Goal: Information Seeking & Learning: Learn about a topic

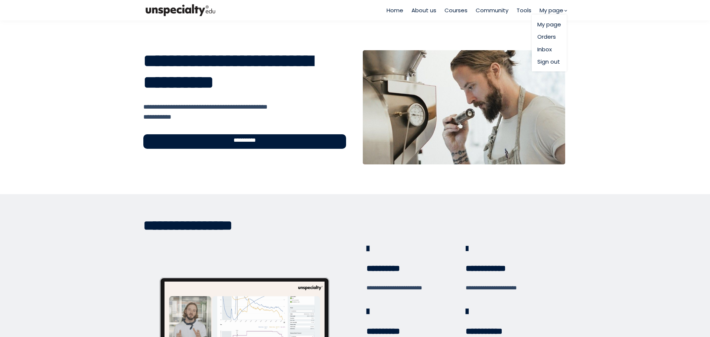
click at [552, 8] on span "My page" at bounding box center [552, 10] width 24 height 9
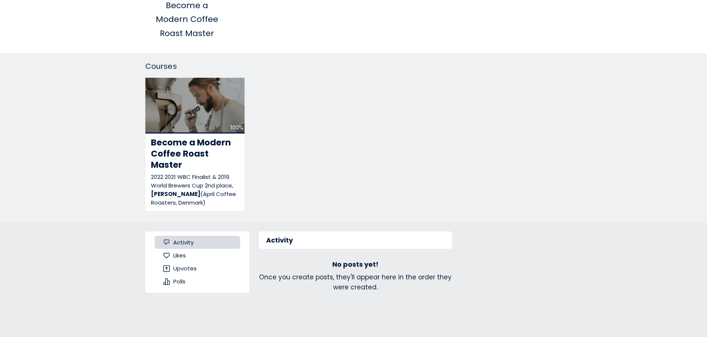
scroll to position [186, 0]
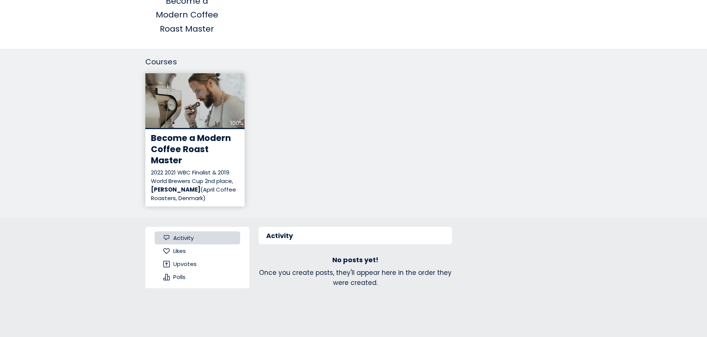
click at [204, 152] on span "Become a Modern Coffee Roast Master" at bounding box center [191, 149] width 80 height 34
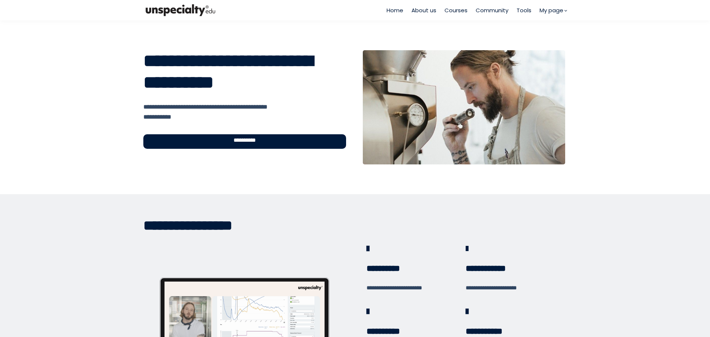
click at [254, 143] on span "**********" at bounding box center [244, 141] width 31 height 9
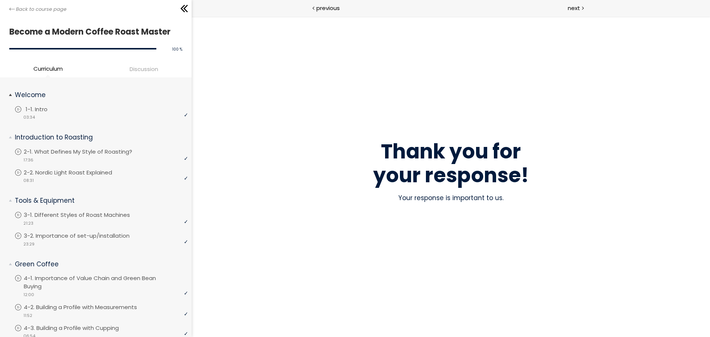
click at [77, 114] on div "video 03:34" at bounding box center [100, 116] width 173 height 7
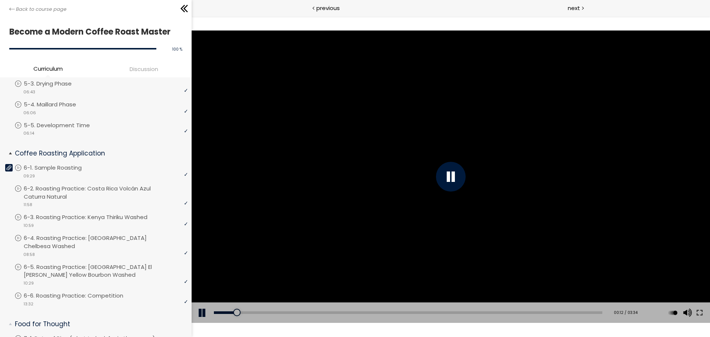
scroll to position [409, 0]
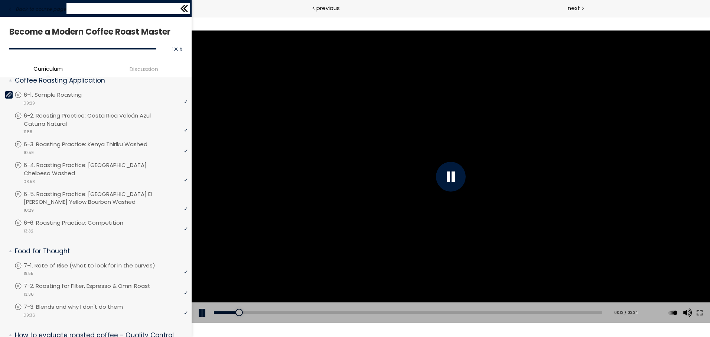
click at [186, 12] on icon at bounding box center [184, 8] width 11 height 11
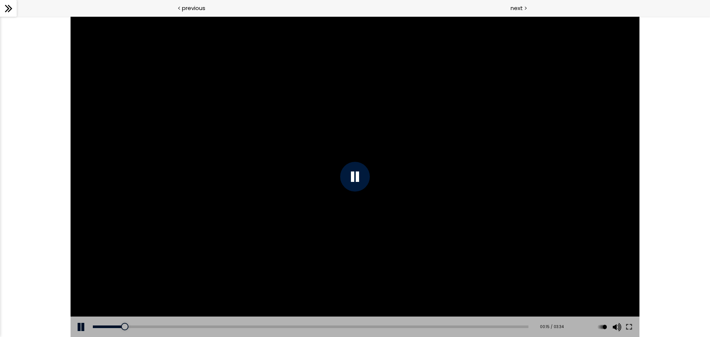
click at [358, 173] on div at bounding box center [355, 177] width 30 height 30
